Goal: Navigation & Orientation: Find specific page/section

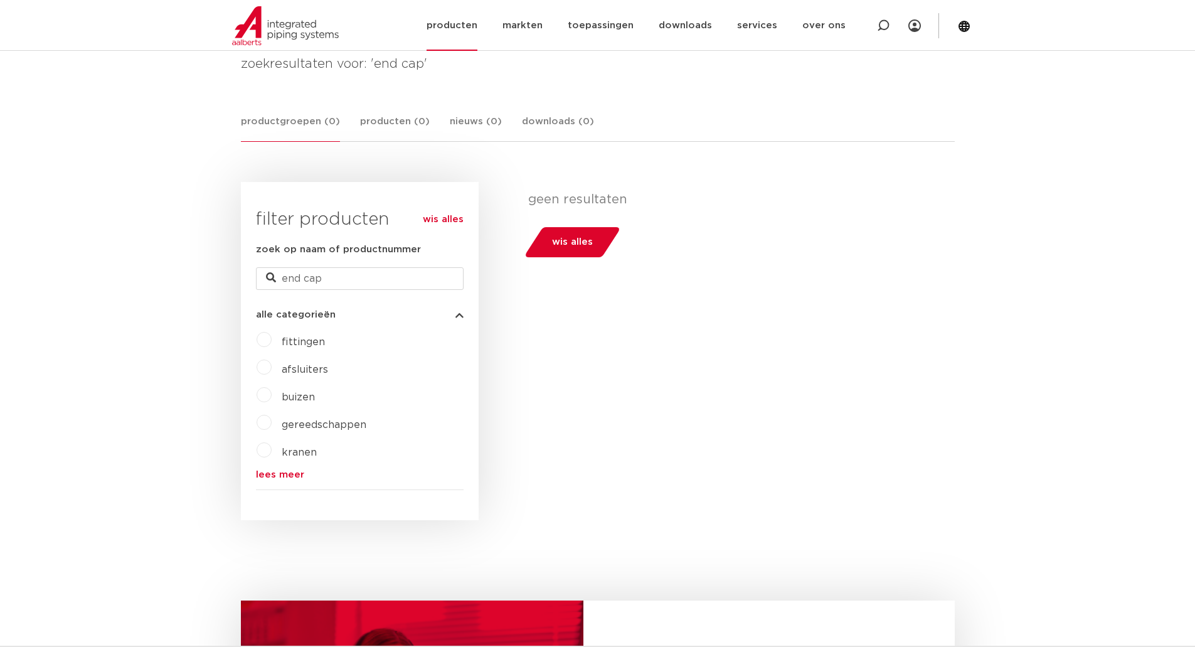
click at [457, 29] on link "producten" at bounding box center [451, 25] width 51 height 51
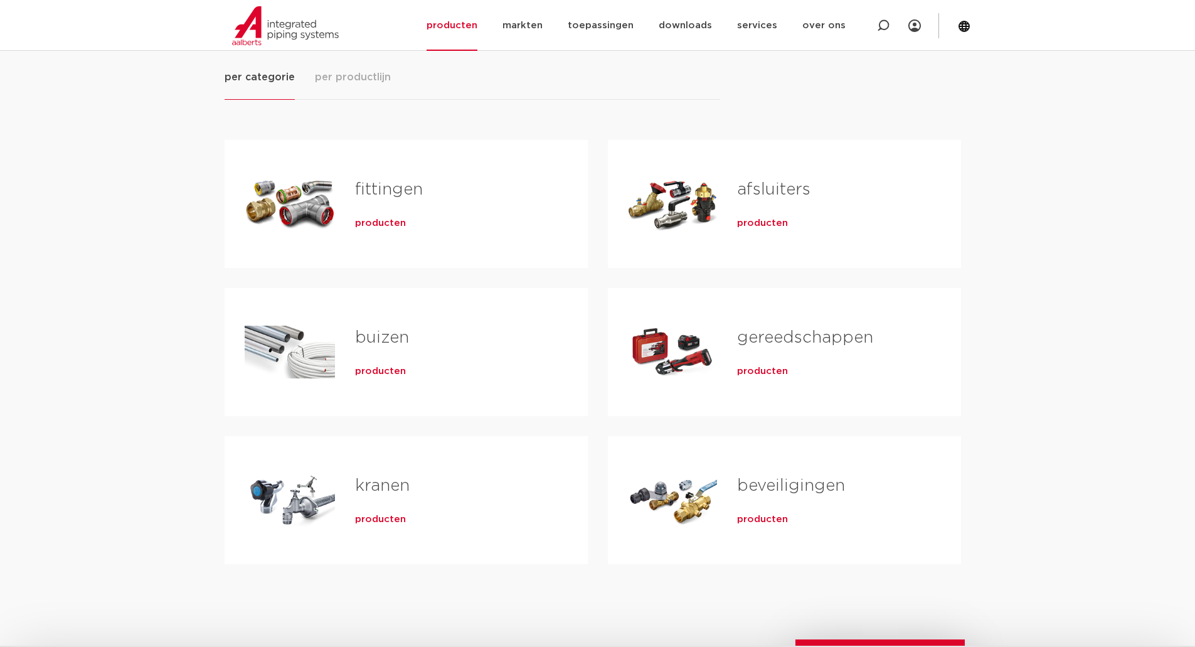
scroll to position [188, 0]
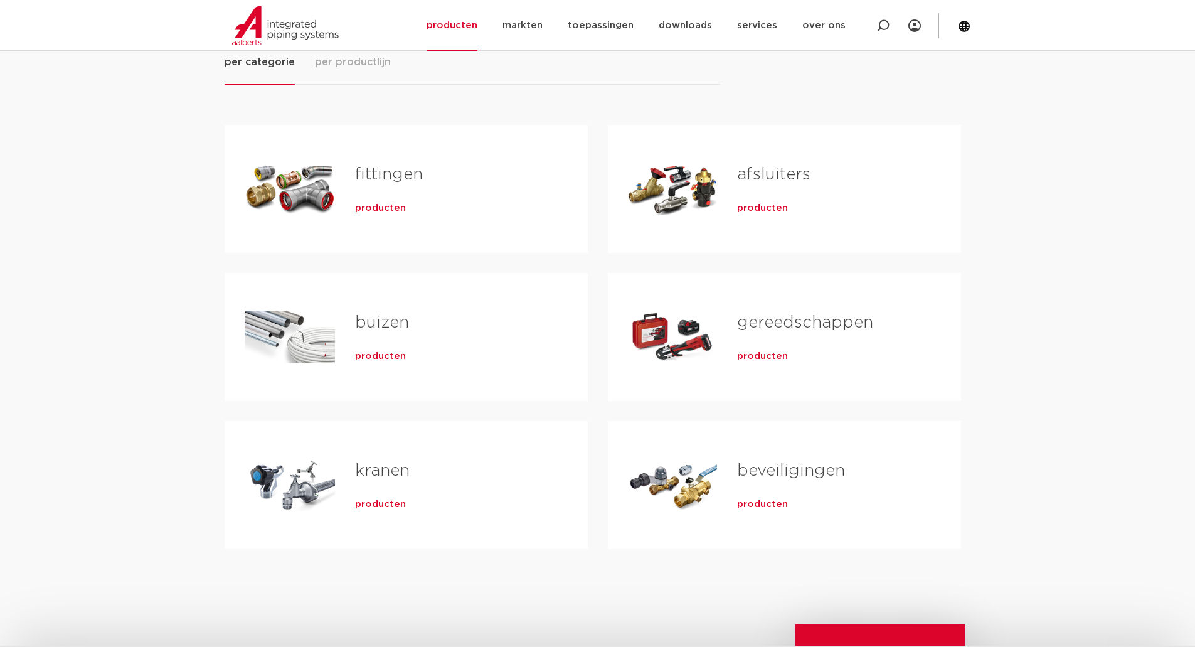
click at [386, 171] on link "fittingen" at bounding box center [389, 174] width 68 height 16
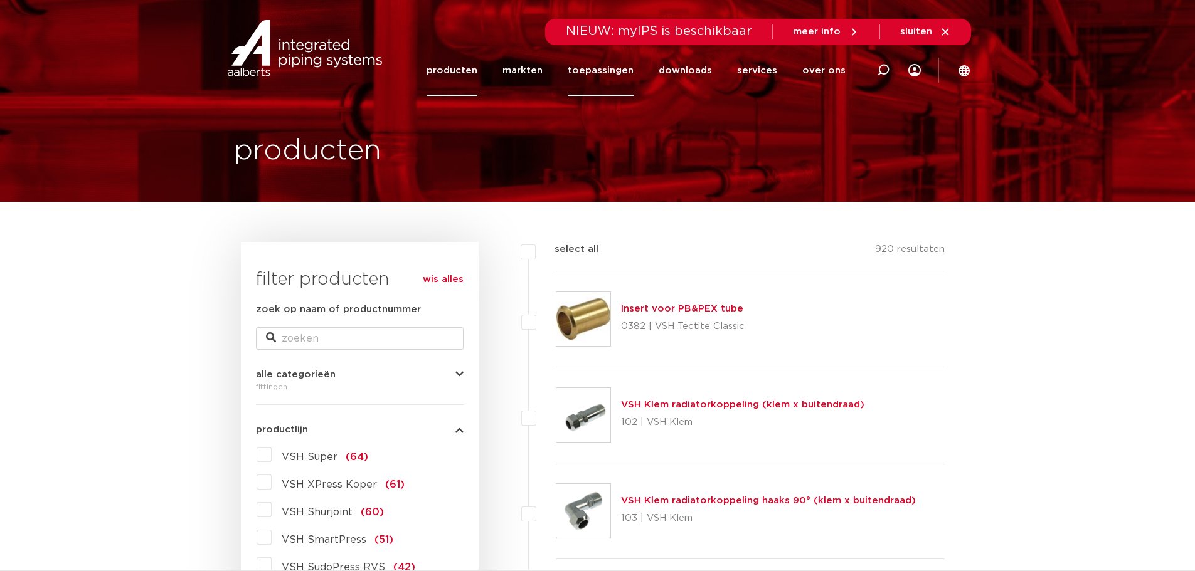
click at [613, 66] on link "toepassingen" at bounding box center [601, 70] width 66 height 51
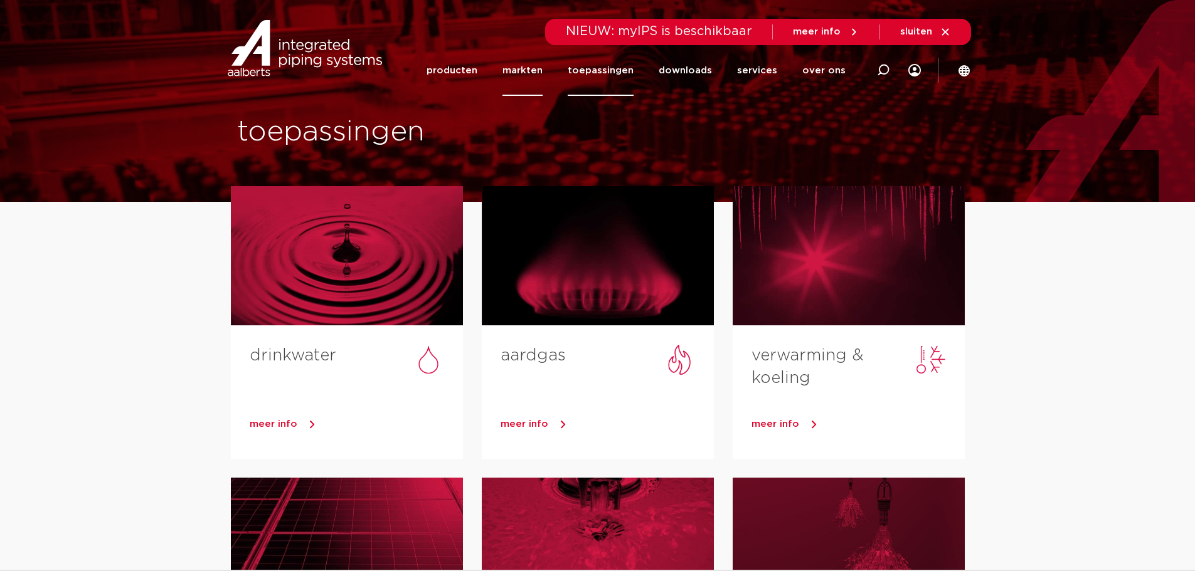
click at [536, 74] on link "markten" at bounding box center [522, 70] width 40 height 51
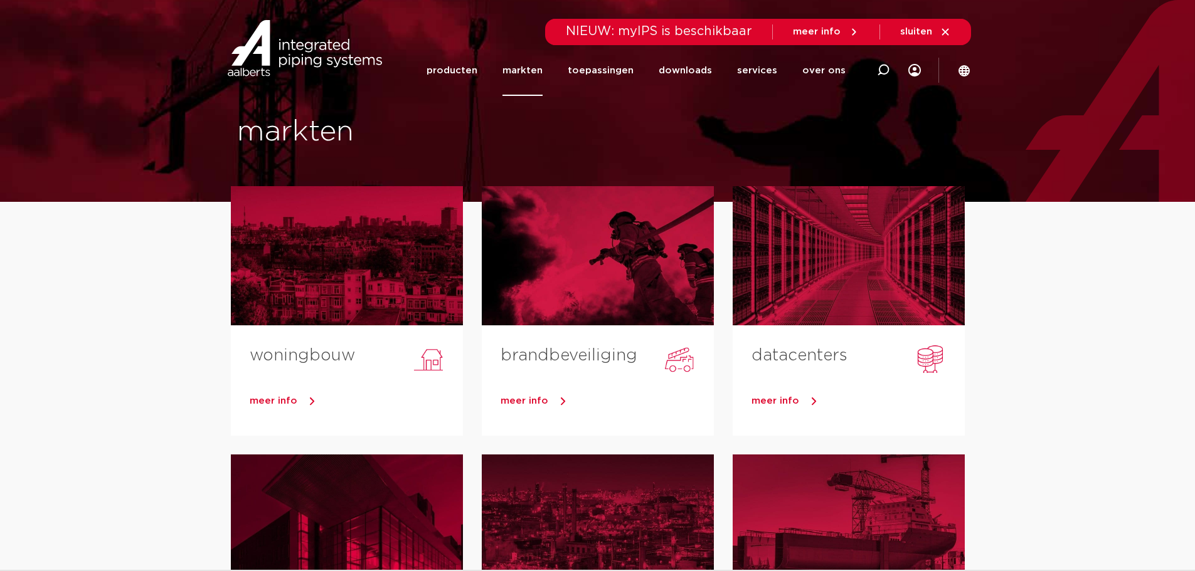
click at [460, 73] on link "producten" at bounding box center [451, 70] width 51 height 51
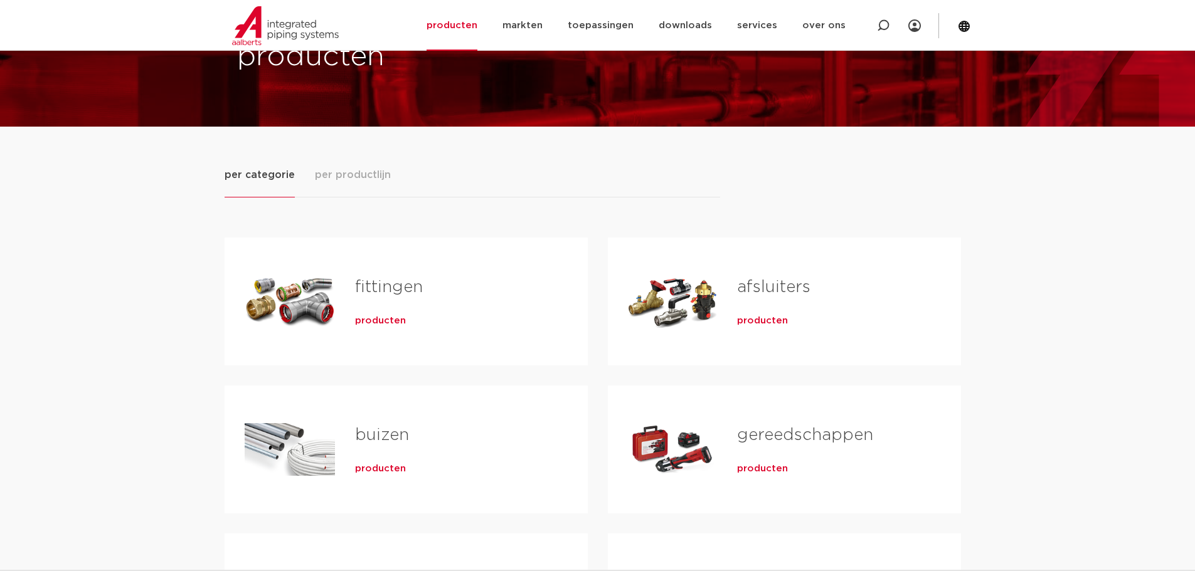
scroll to position [125, 0]
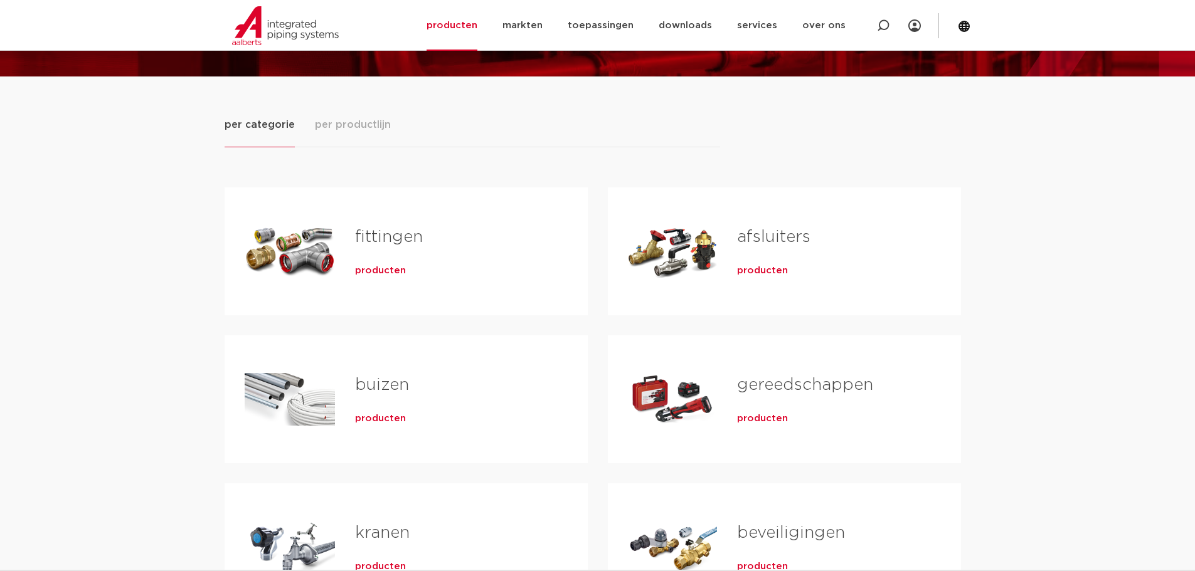
click at [337, 134] on button "per productlijn" at bounding box center [353, 132] width 76 height 30
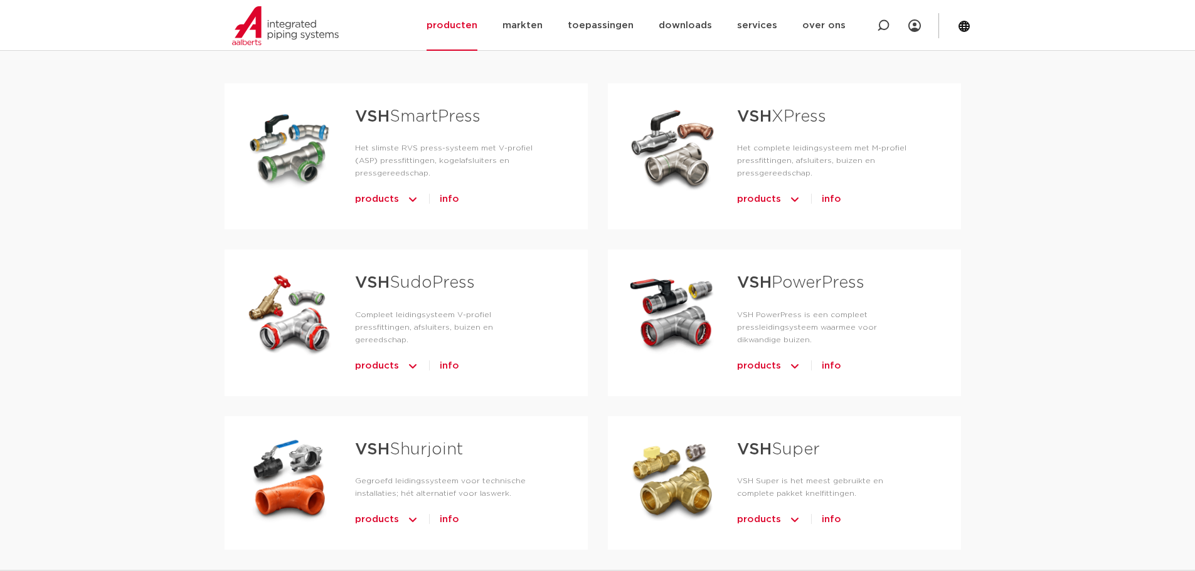
scroll to position [251, 0]
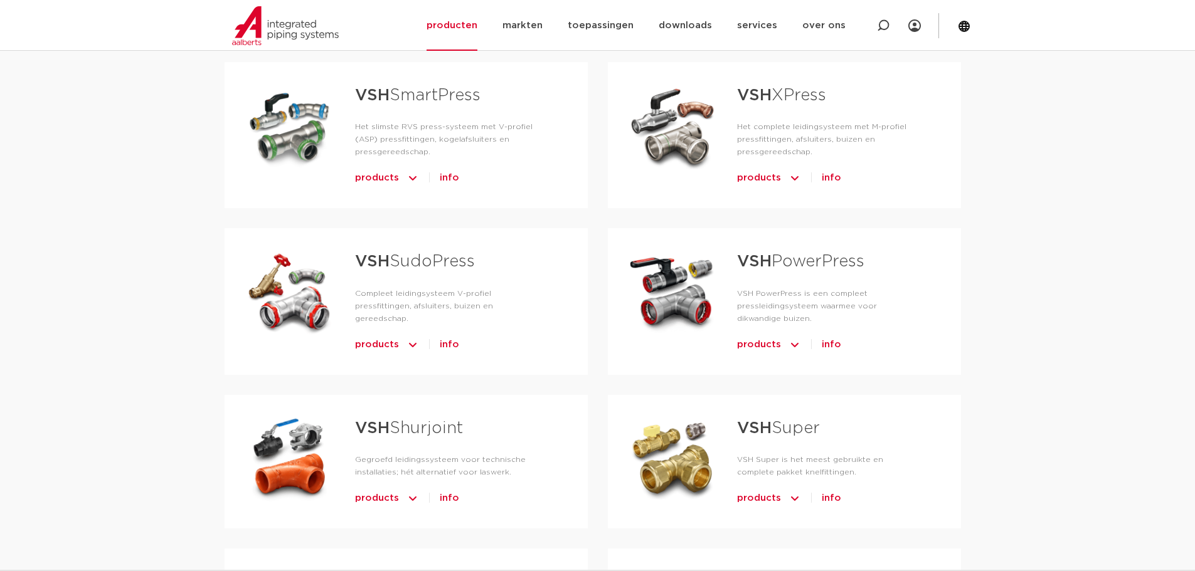
click at [403, 420] on link "VSH Shurjoint" at bounding box center [409, 428] width 108 height 16
